Goal: Find specific page/section: Find specific page/section

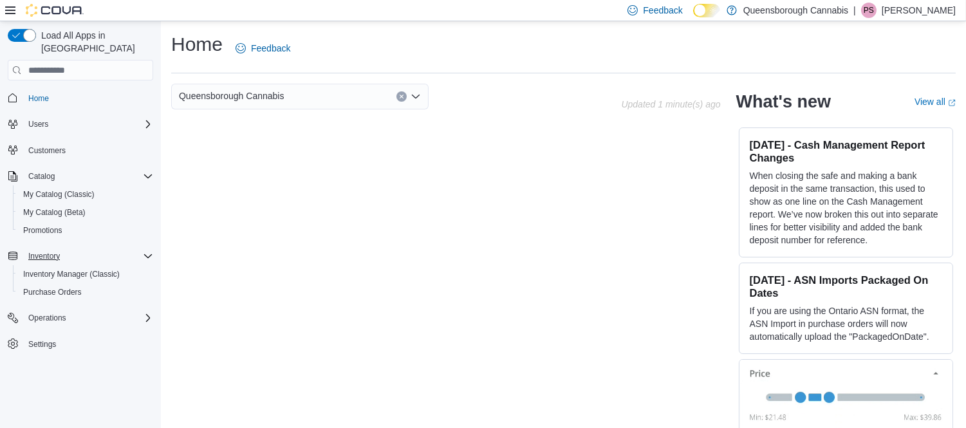
click at [66, 248] on div "Inventory" at bounding box center [88, 255] width 130 height 15
click at [107, 269] on span "Inventory Manager (Classic)" at bounding box center [71, 274] width 96 height 10
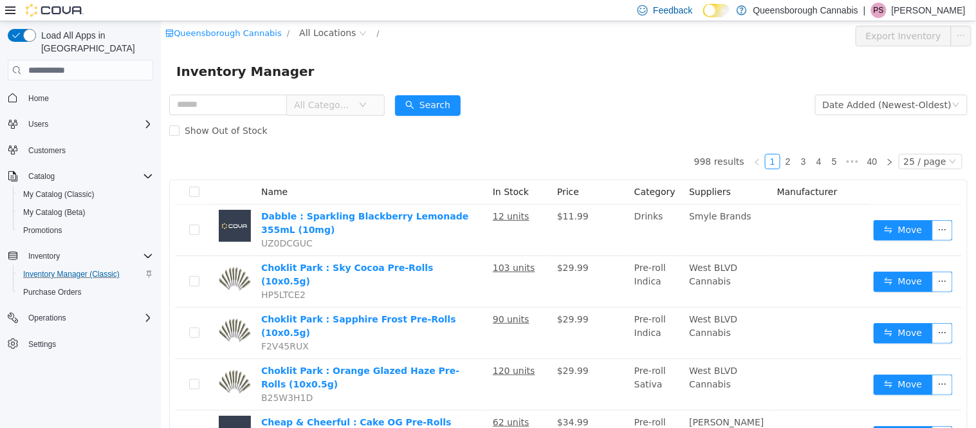
click at [933, 6] on p "Preetam Sumra" at bounding box center [929, 10] width 74 height 15
click at [909, 113] on button "Sign Out" at bounding box center [902, 121] width 118 height 21
